Goal: Check status: Check status

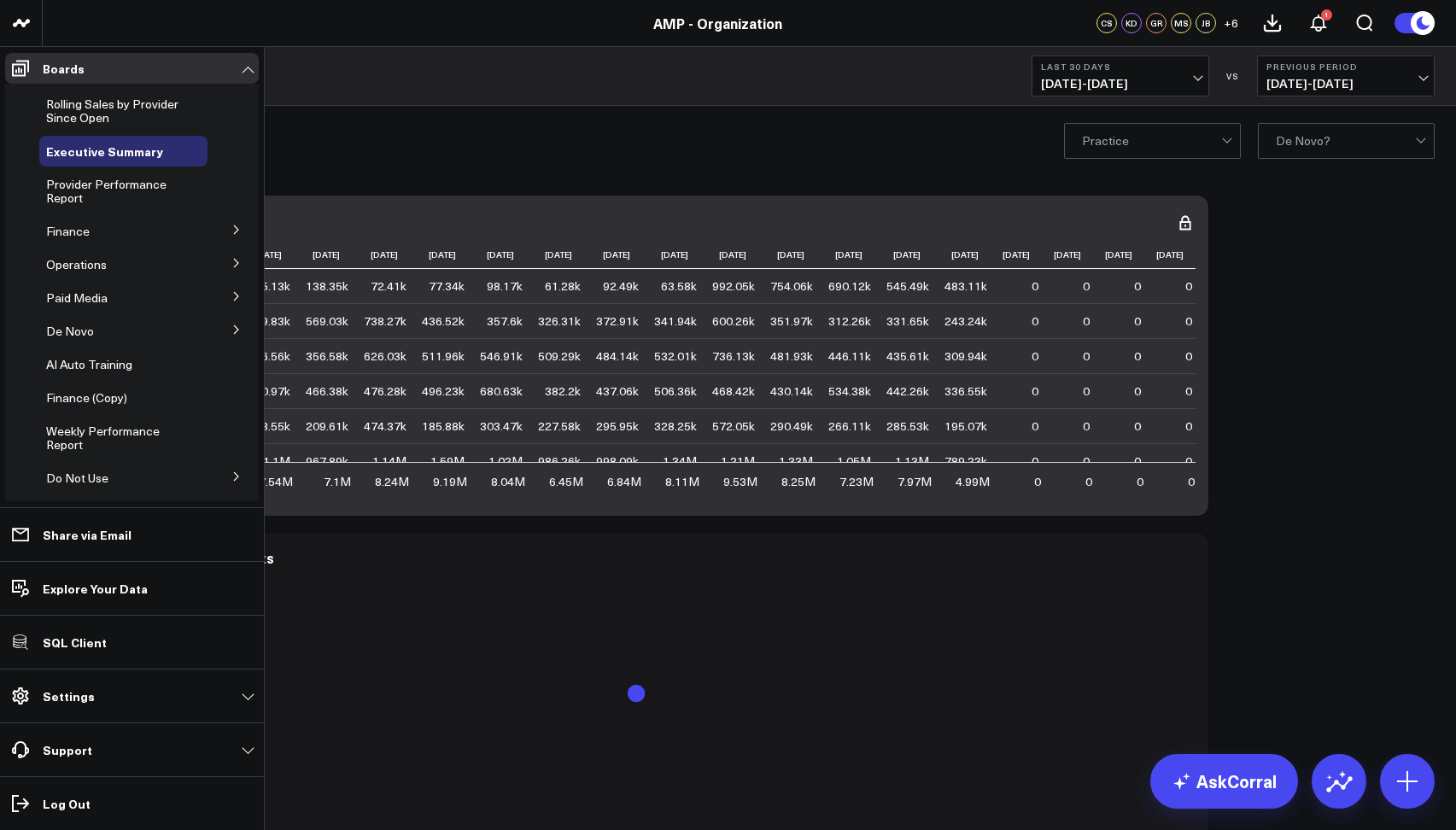
click at [232, 230] on icon at bounding box center [236, 229] width 10 height 10
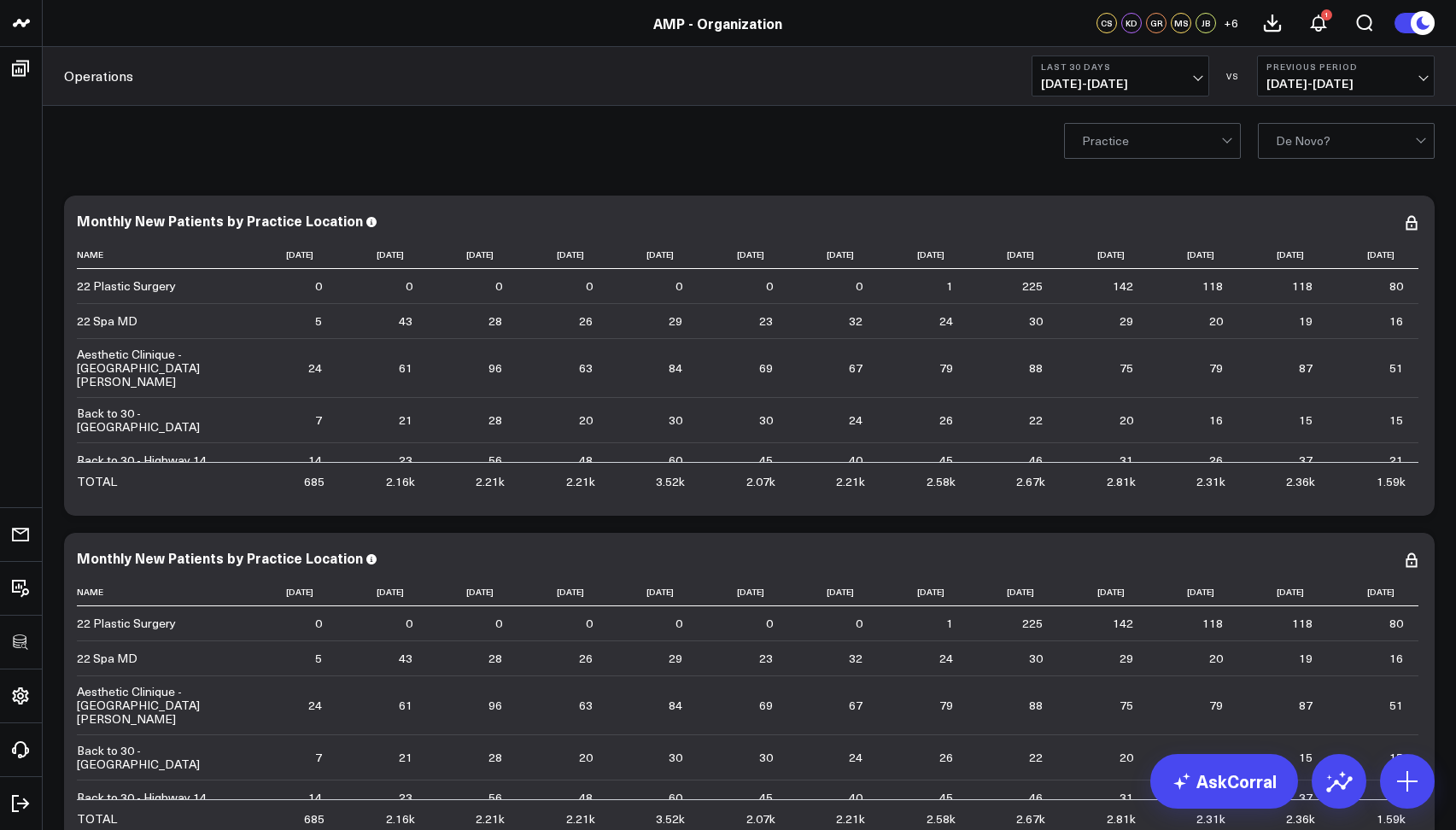
click at [1082, 73] on button "Last 30 Days [DATE] - [DATE]" at bounding box center [1120, 76] width 177 height 41
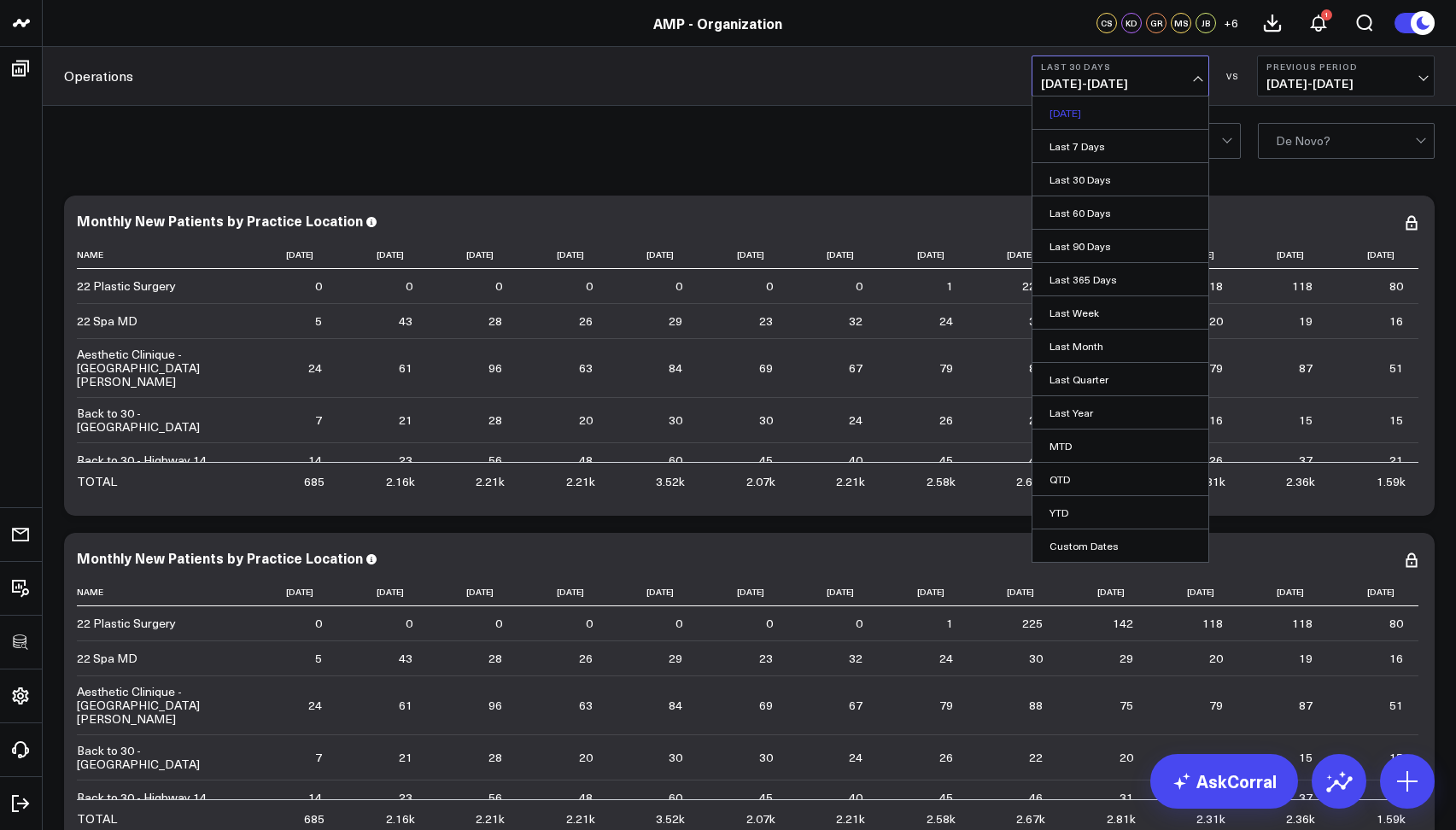
click at [1079, 114] on link "[DATE]" at bounding box center [1120, 112] width 176 height 32
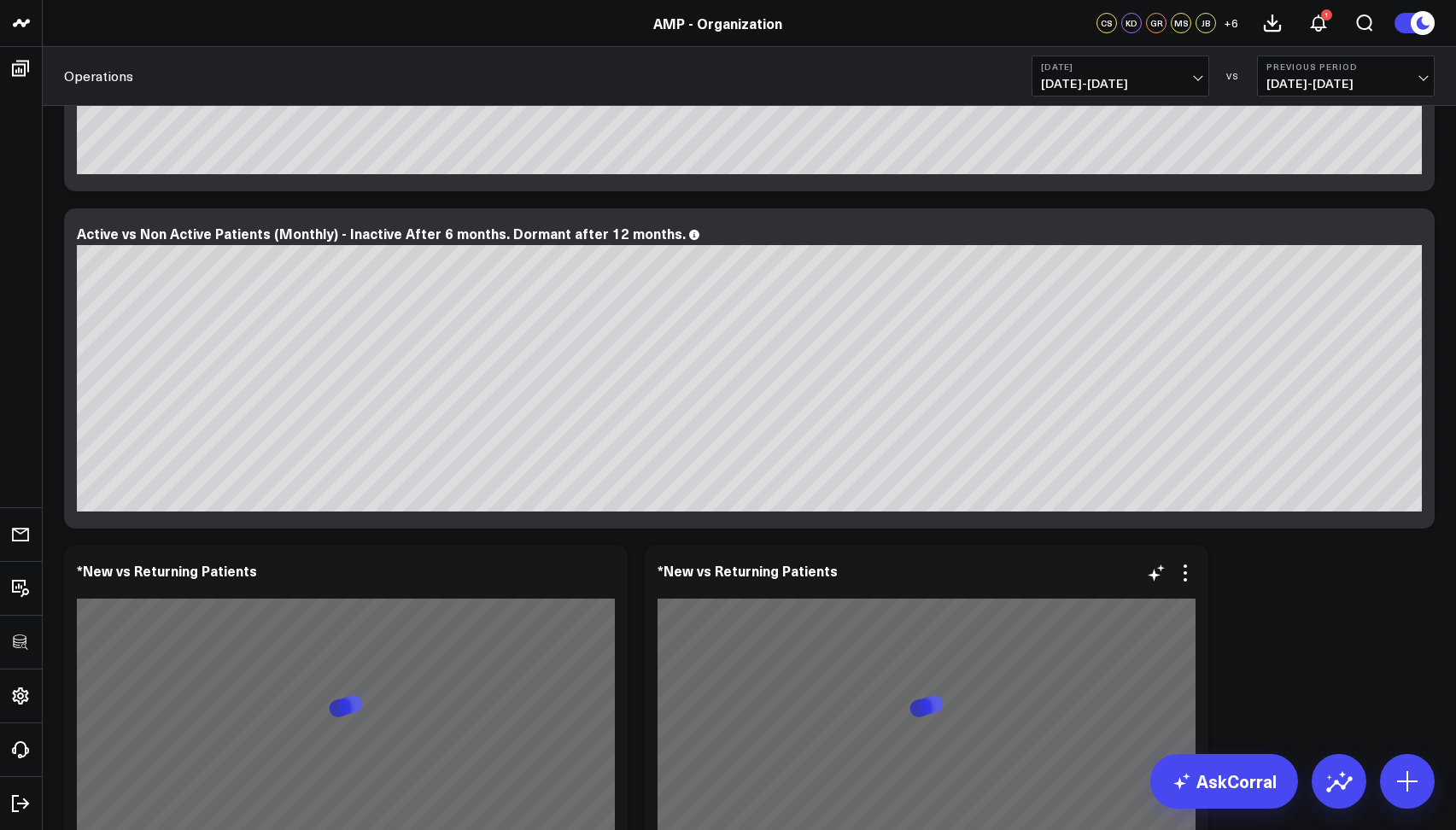
scroll to position [2062, 0]
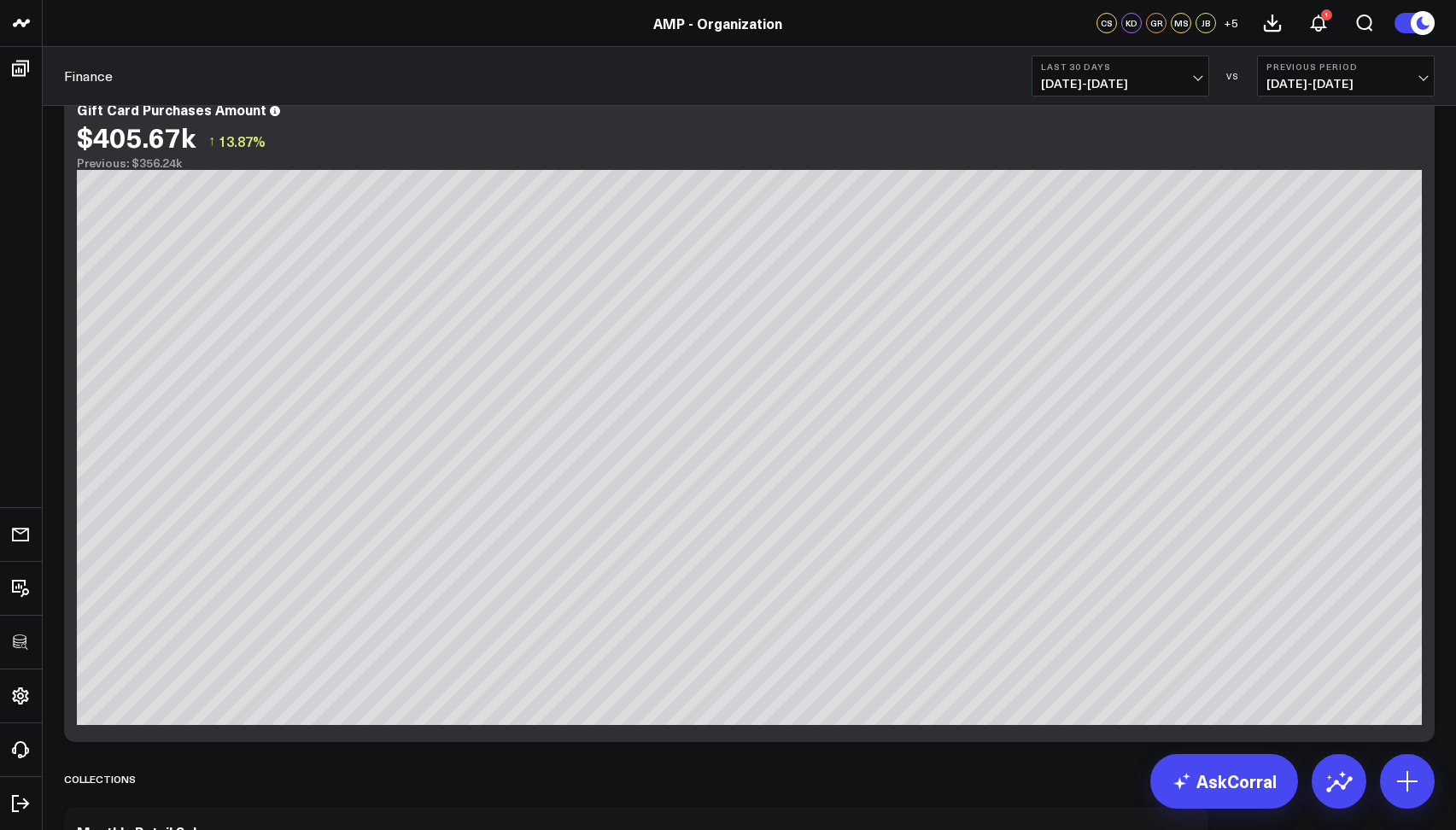
scroll to position [37, 0]
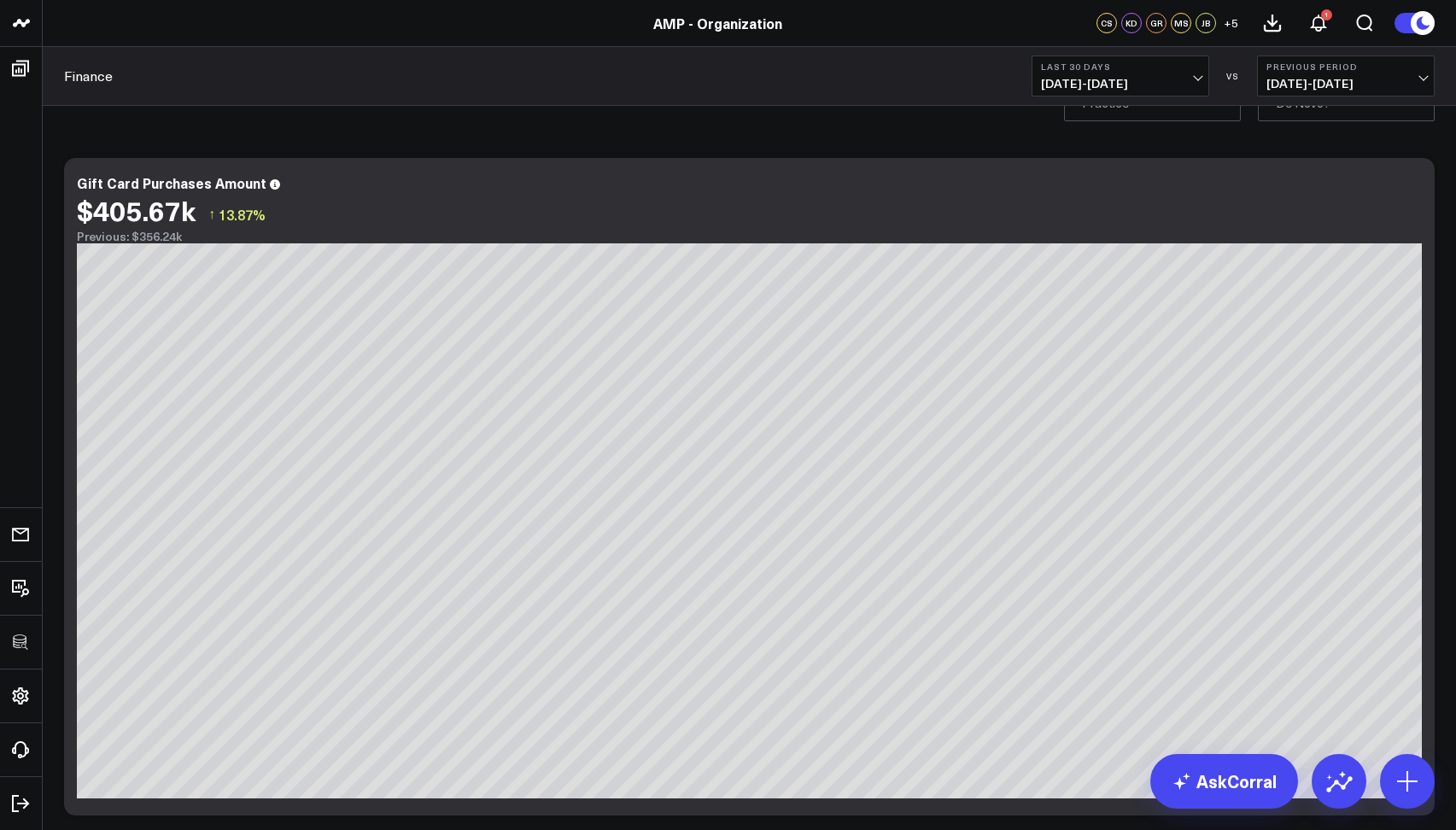
click at [1092, 85] on span "07/25/25 - 08/23/25" at bounding box center [1120, 83] width 159 height 13
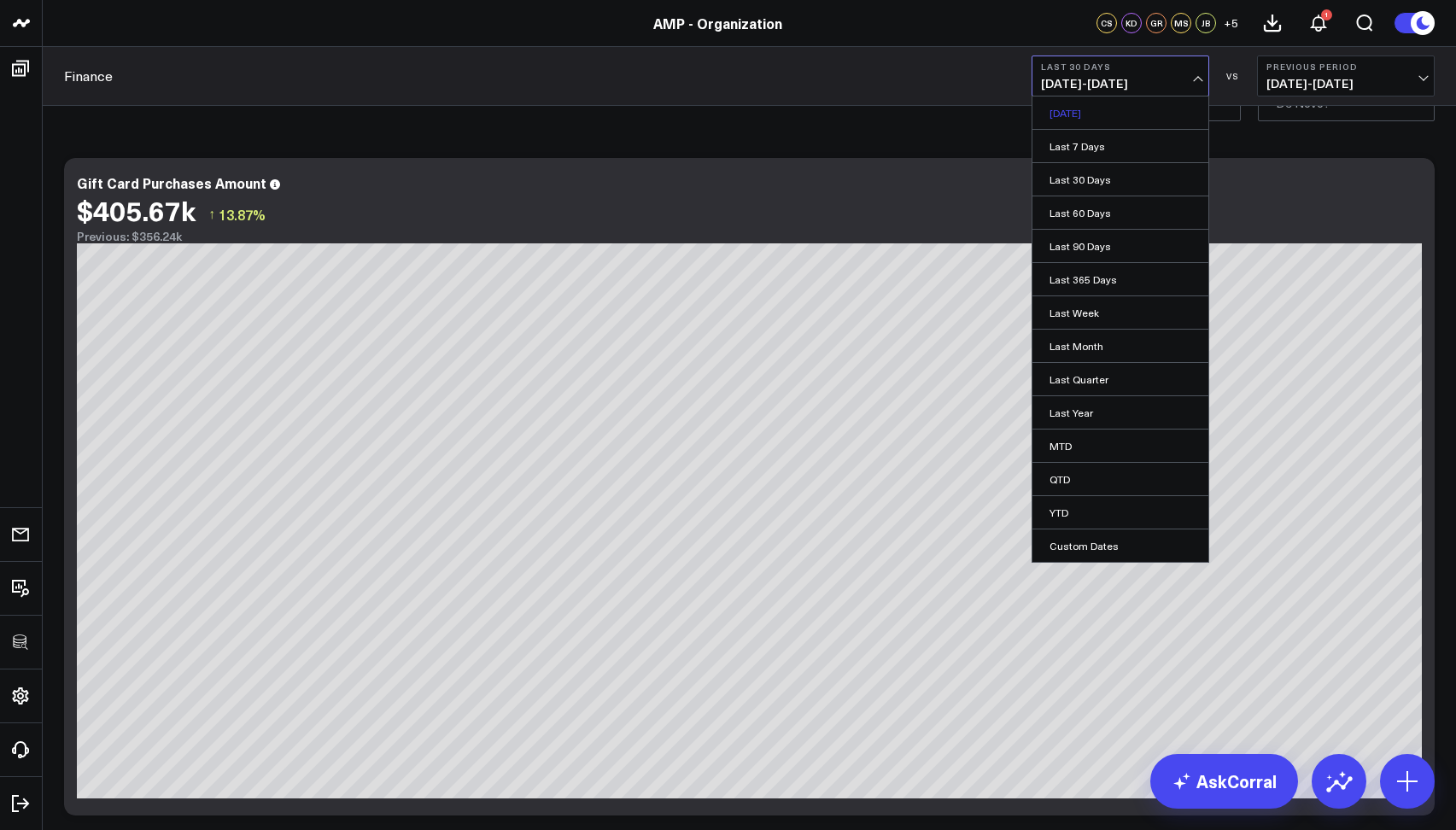
click at [1091, 113] on link "[DATE]" at bounding box center [1120, 112] width 176 height 32
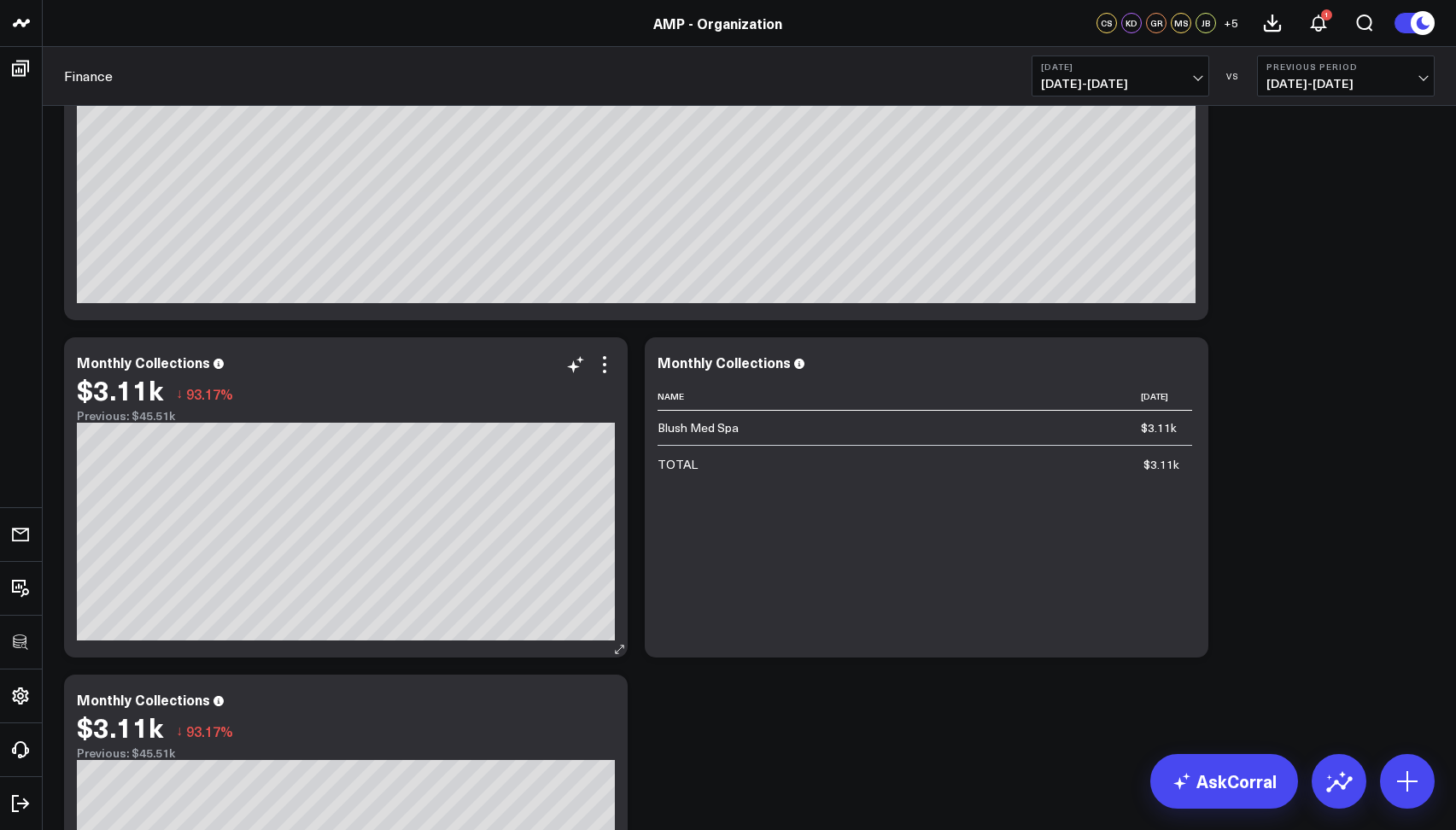
scroll to position [3469, 0]
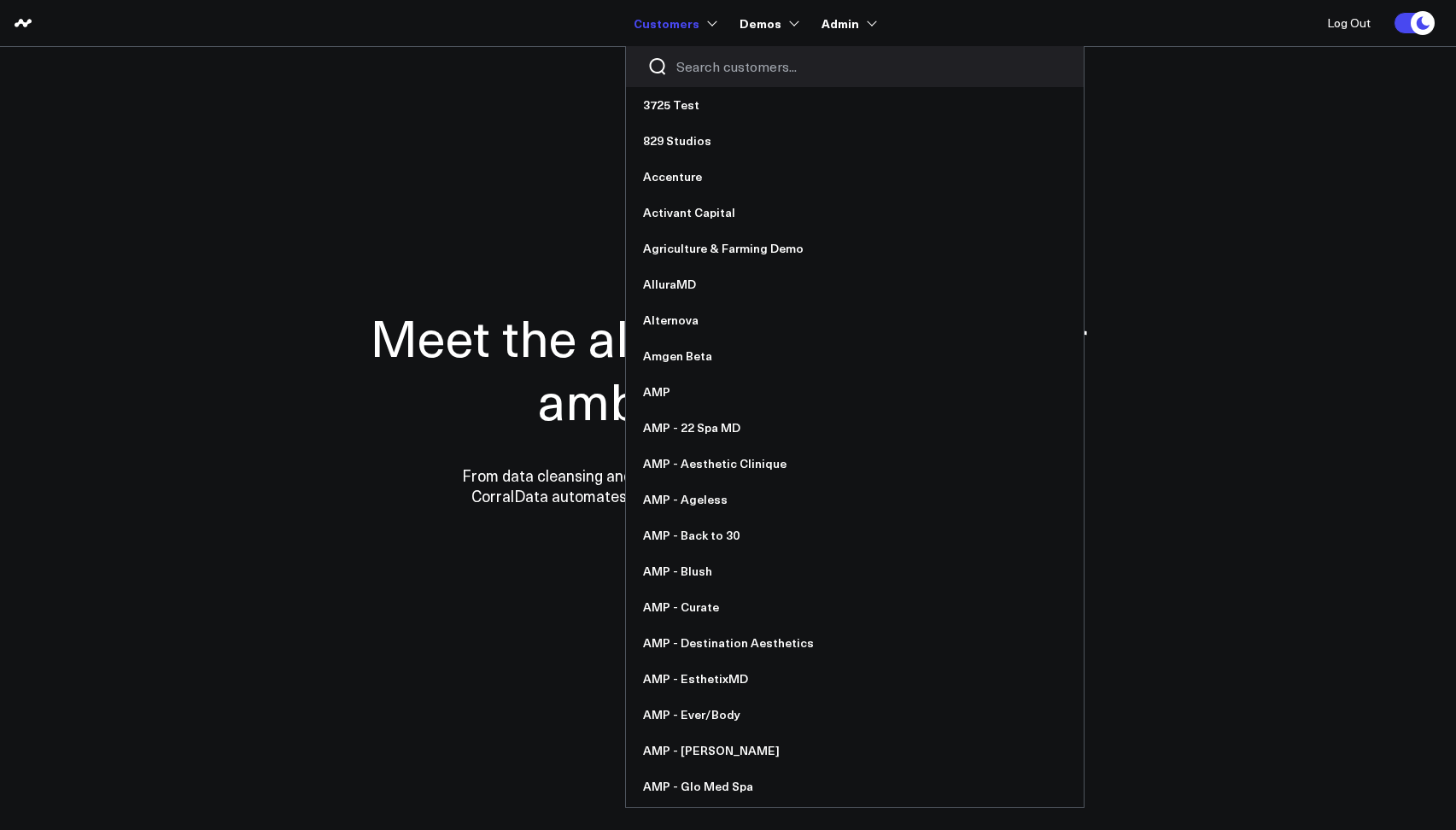
click at [683, 58] on input "Search customers input" at bounding box center [868, 66] width 386 height 19
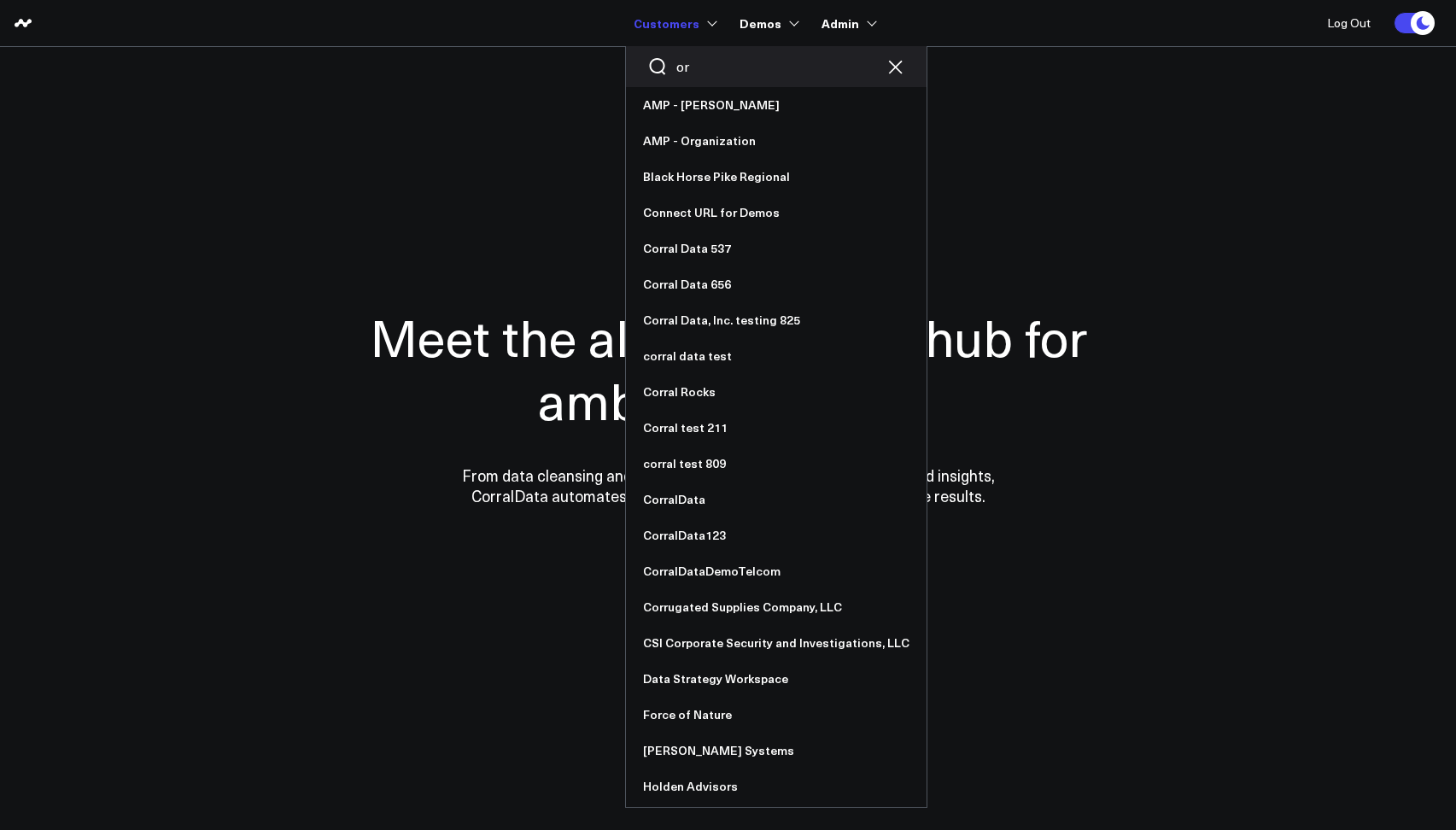
type input "o"
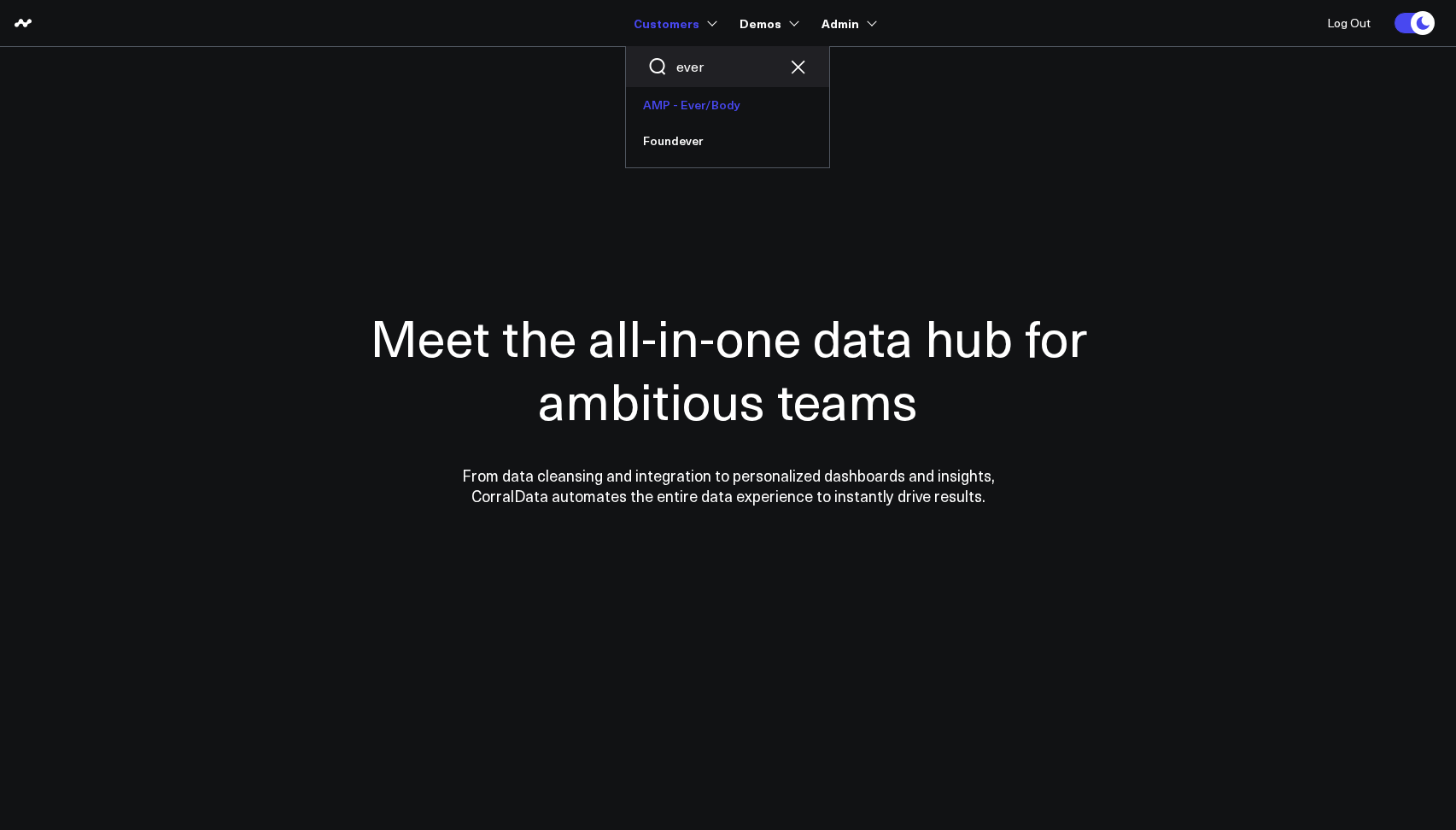
type input "ever"
click at [710, 98] on link "AMP - Ever/Body" at bounding box center [728, 105] width 203 height 36
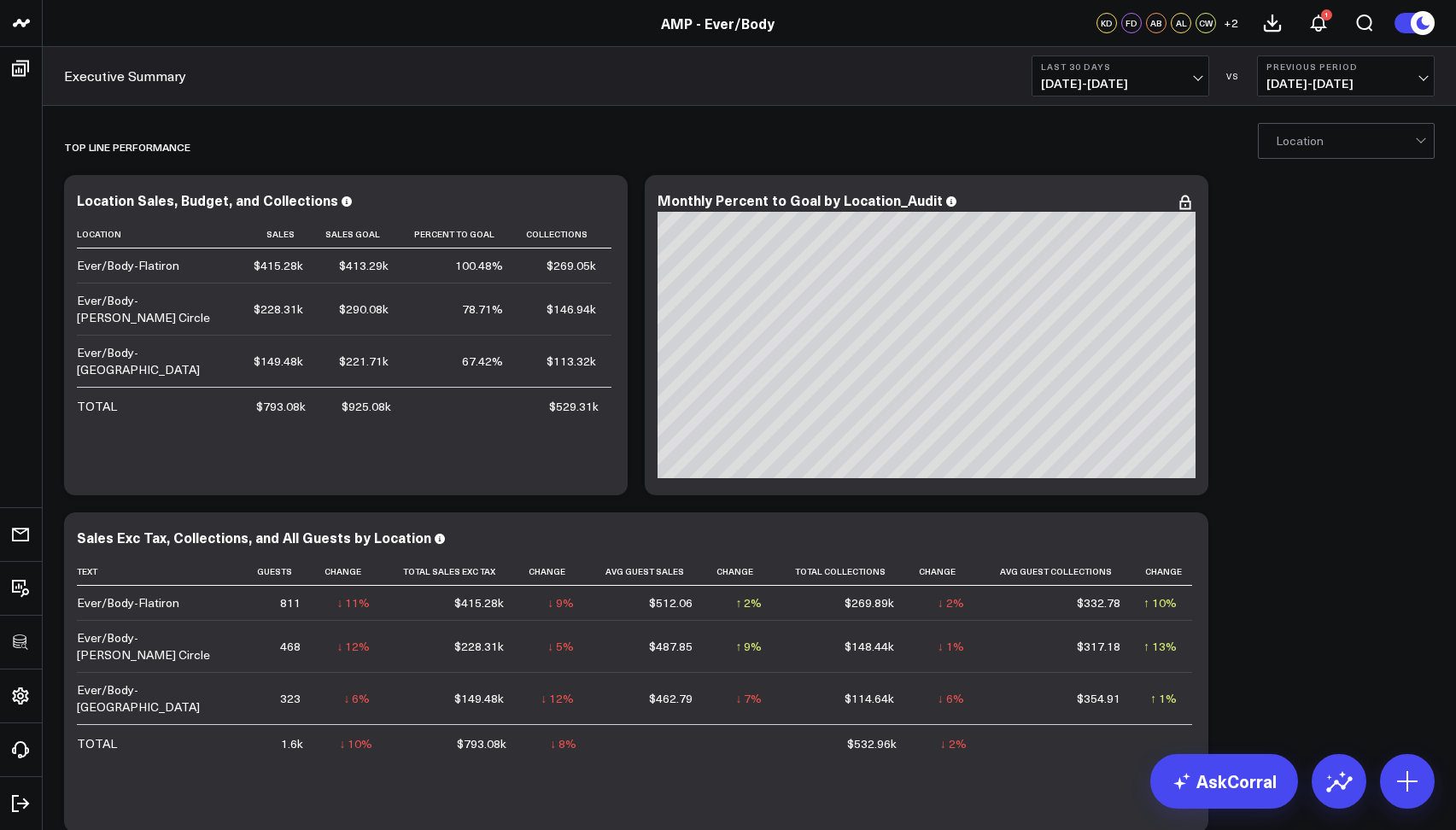
click at [1048, 93] on button "Last 30 Days [DATE] - [DATE]" at bounding box center [1120, 76] width 177 height 41
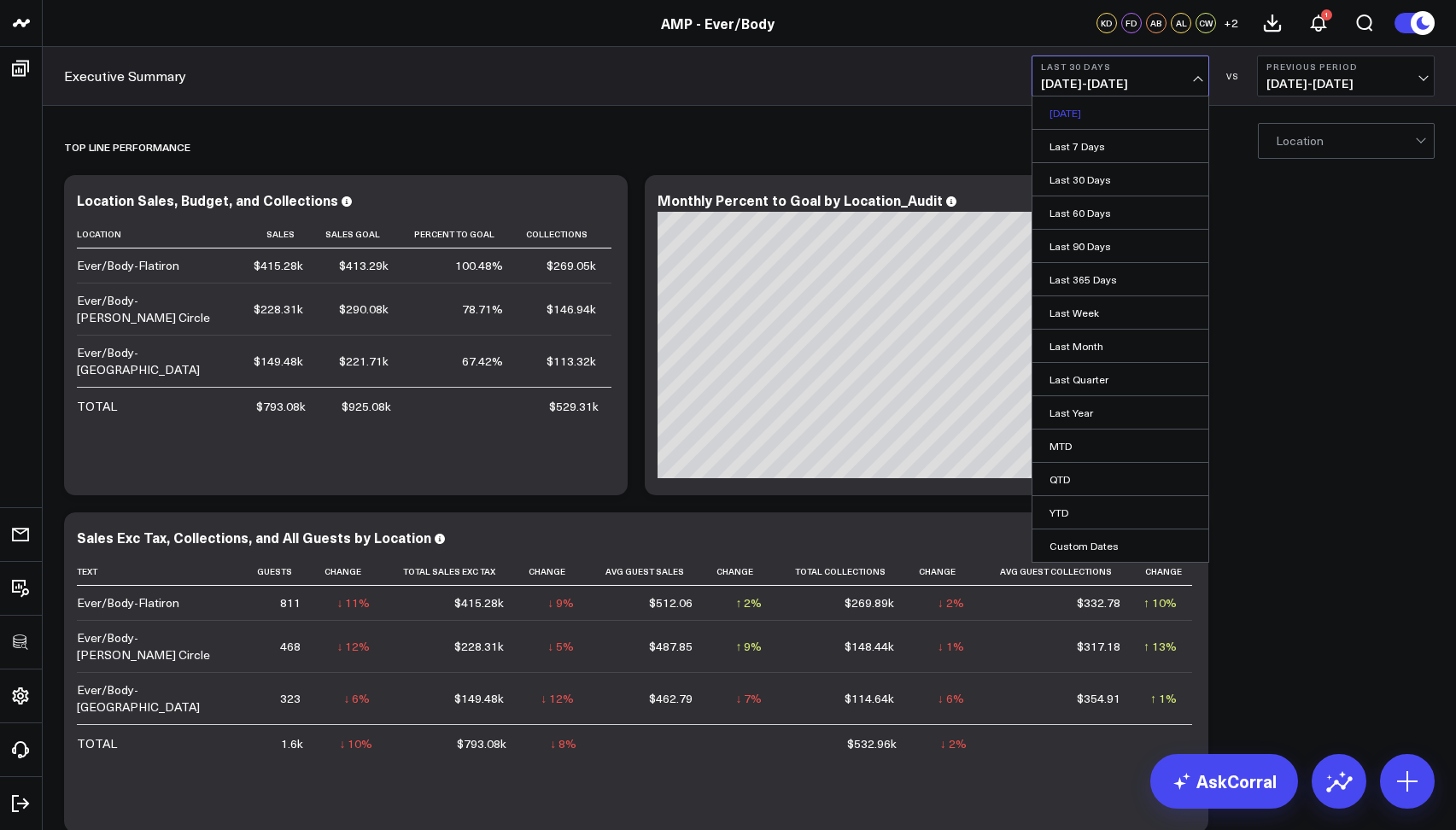
click at [1070, 113] on link "[DATE]" at bounding box center [1120, 112] width 176 height 32
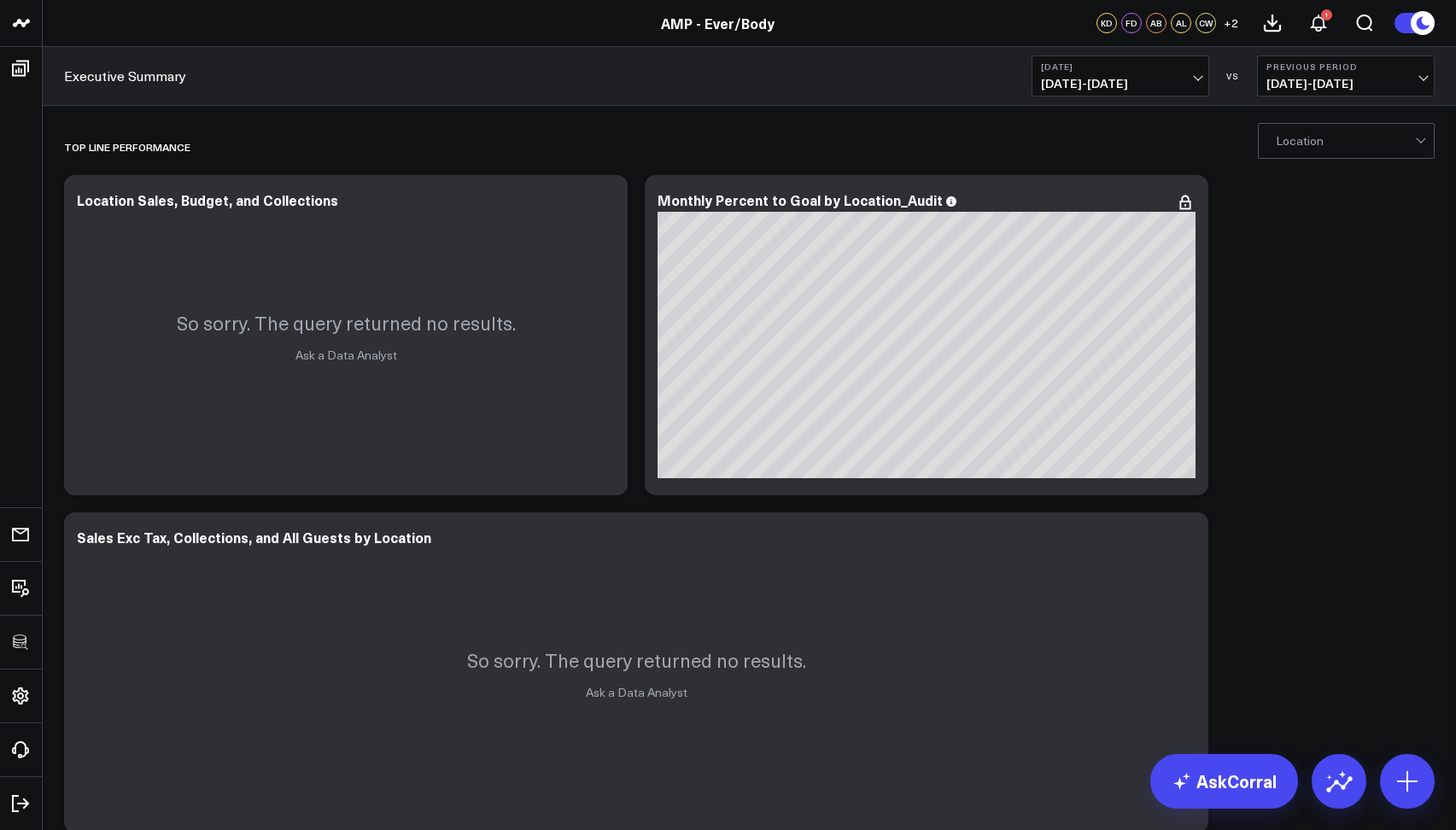
click at [1110, 88] on span "[DATE] - [DATE]" at bounding box center [1120, 83] width 159 height 13
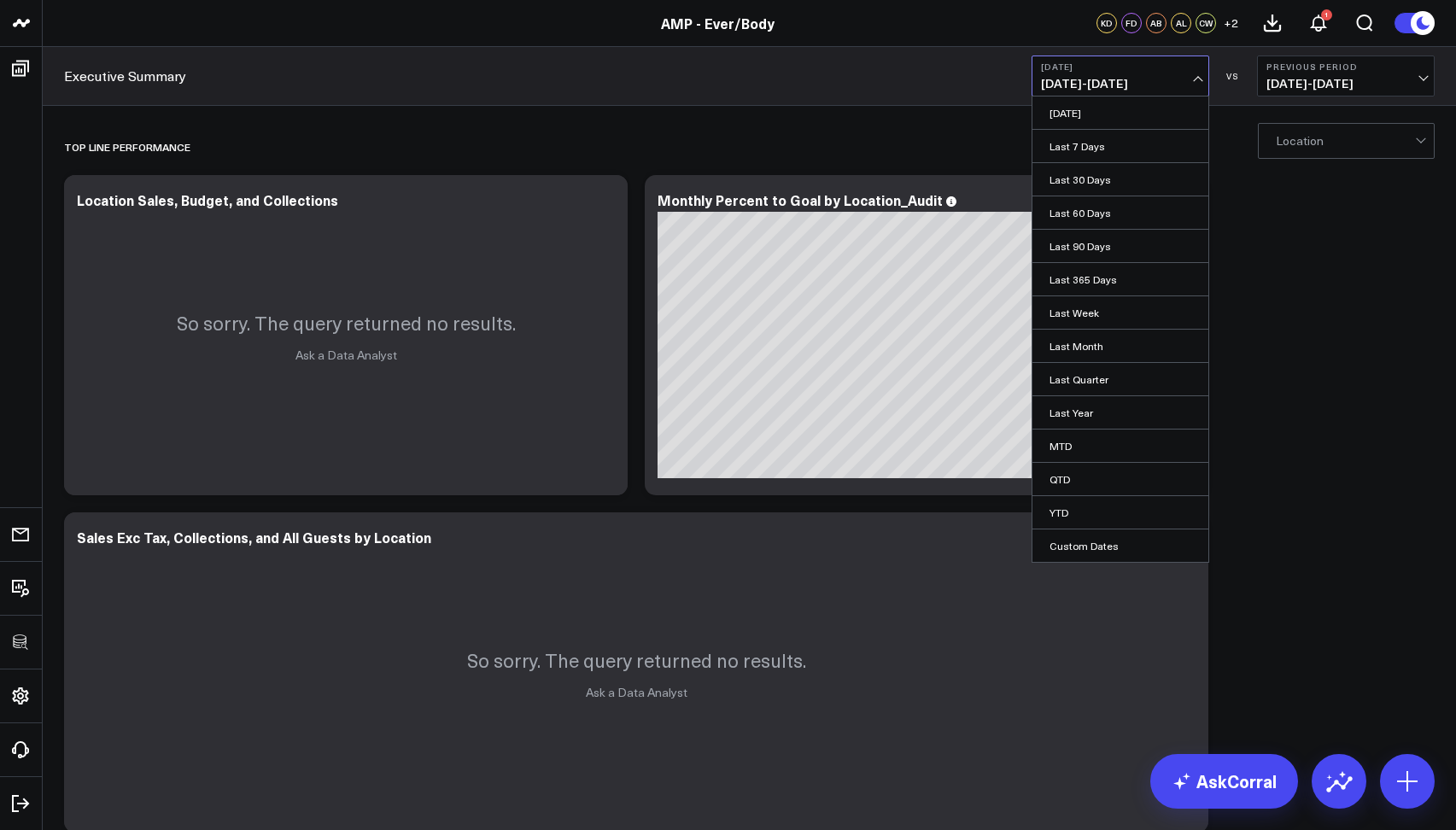
click at [803, 84] on div "Executive Summary [DATE] [DATE] - [DATE] [DATE] Last 7 Days Last 30 Days Last 6…" at bounding box center [749, 77] width 1413 height 59
